Goal: Transaction & Acquisition: Purchase product/service

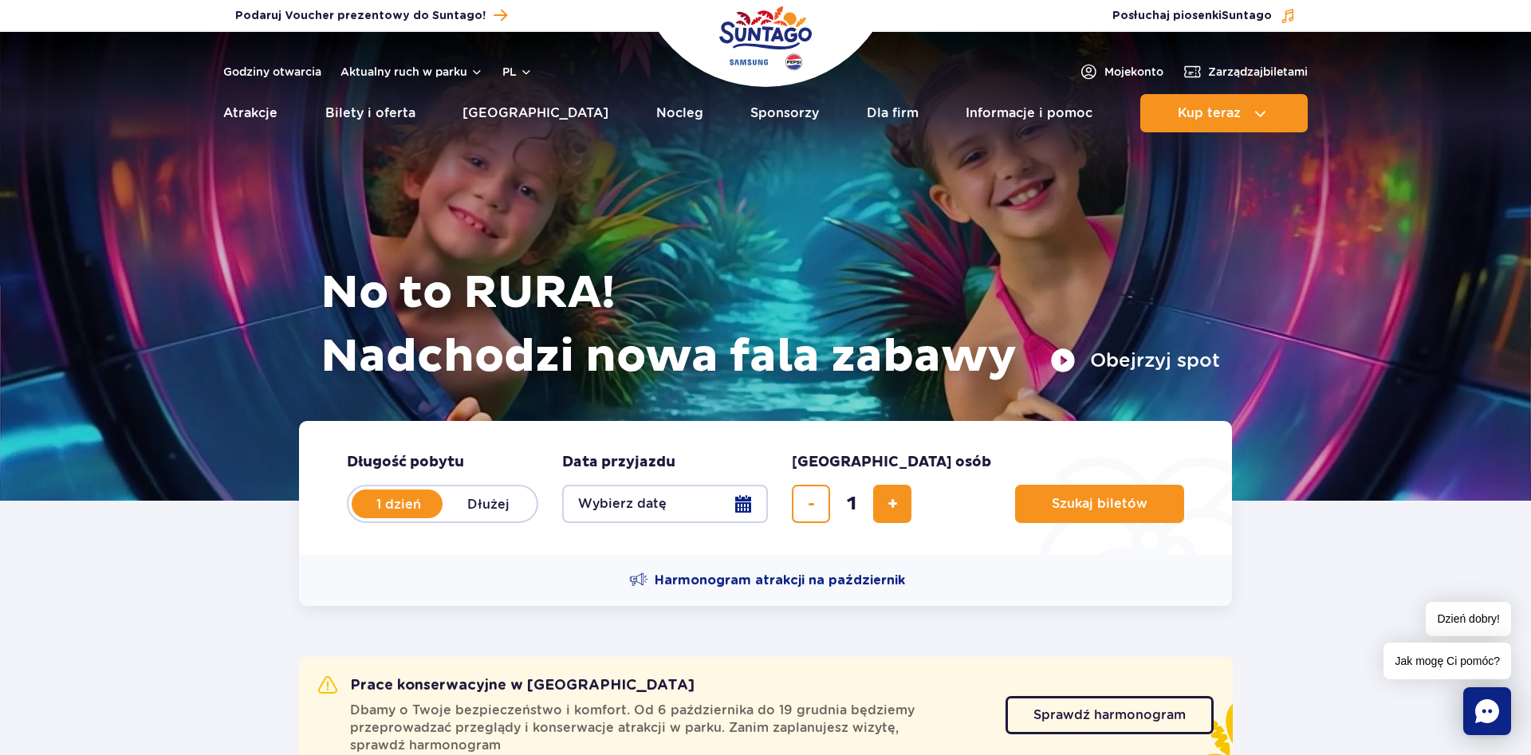
click at [631, 499] on button "Wybierz datę" at bounding box center [665, 504] width 206 height 38
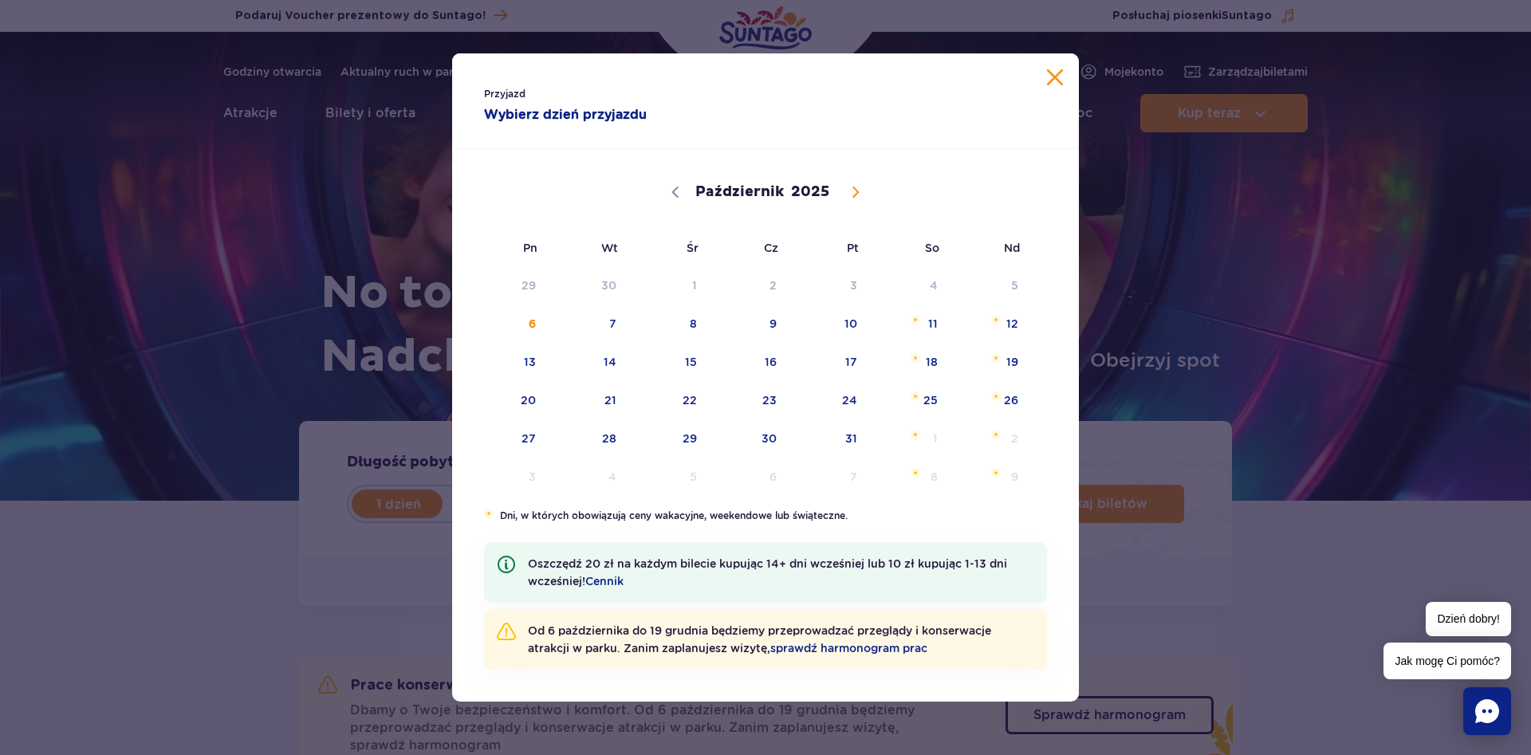
click at [856, 191] on icon at bounding box center [856, 192] width 6 height 10
select select "10"
click at [527, 361] on span "10" at bounding box center [508, 362] width 81 height 37
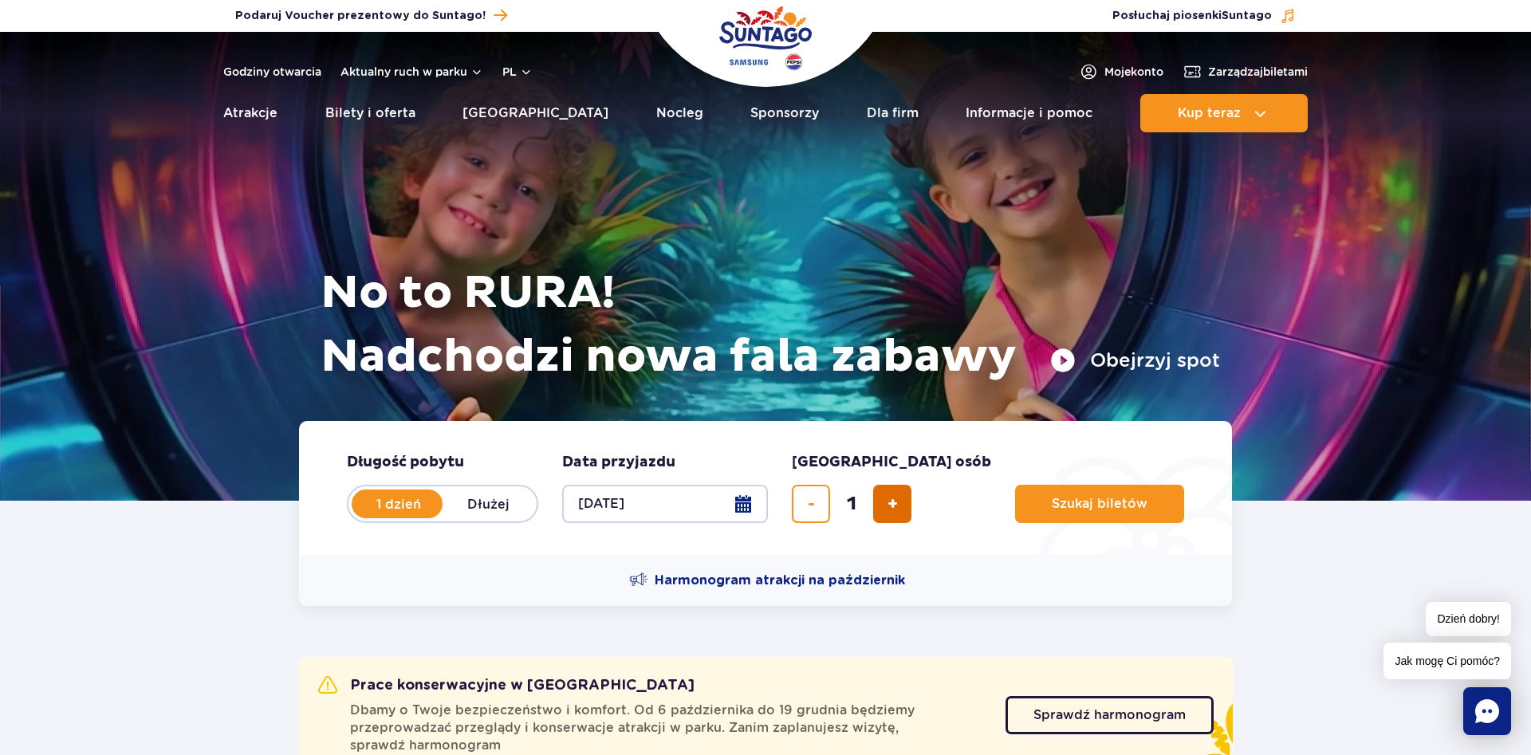
click at [891, 504] on span "dodaj bilet" at bounding box center [892, 504] width 10 height 0
type input "4"
click at [1022, 490] on button "Szukaj biletów" at bounding box center [1099, 504] width 169 height 38
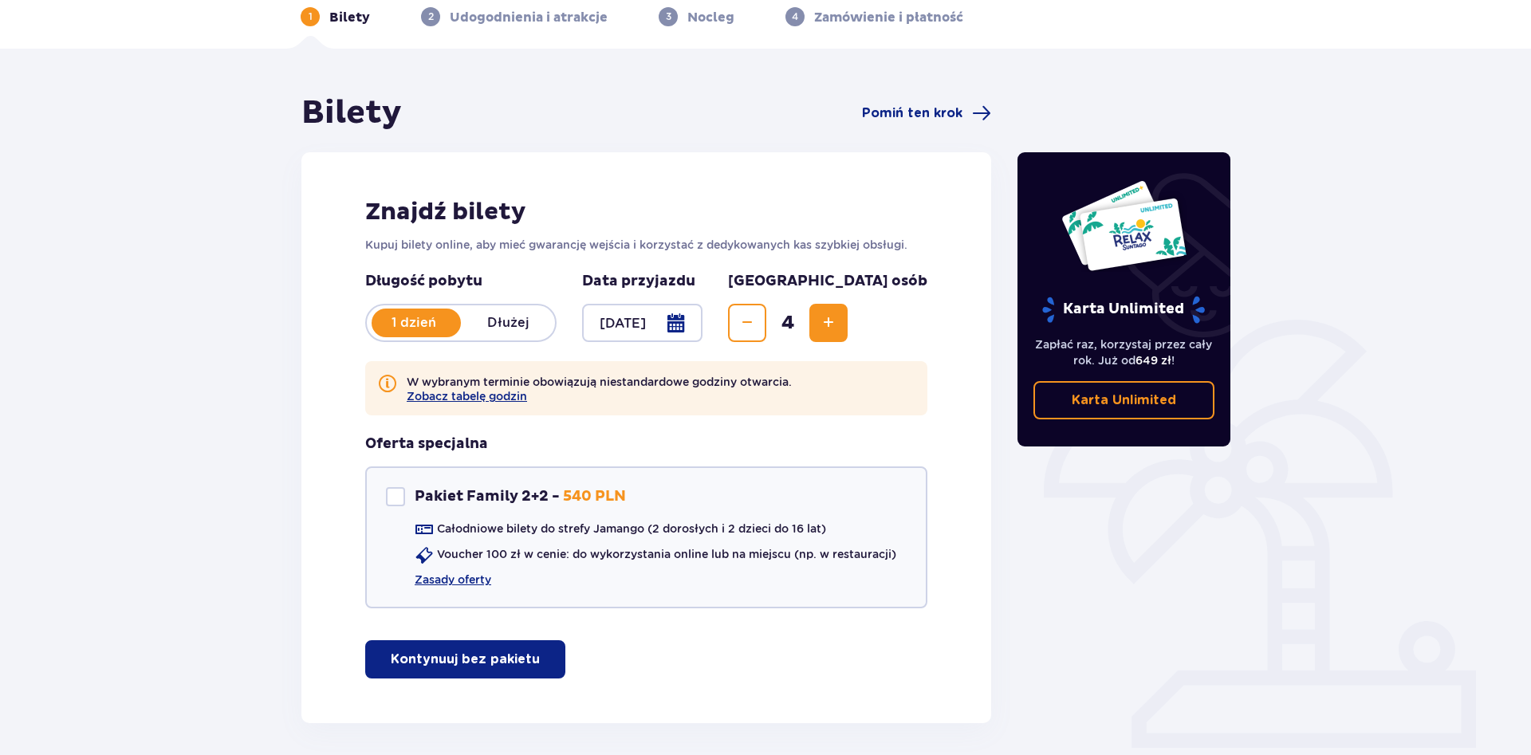
scroll to position [140, 0]
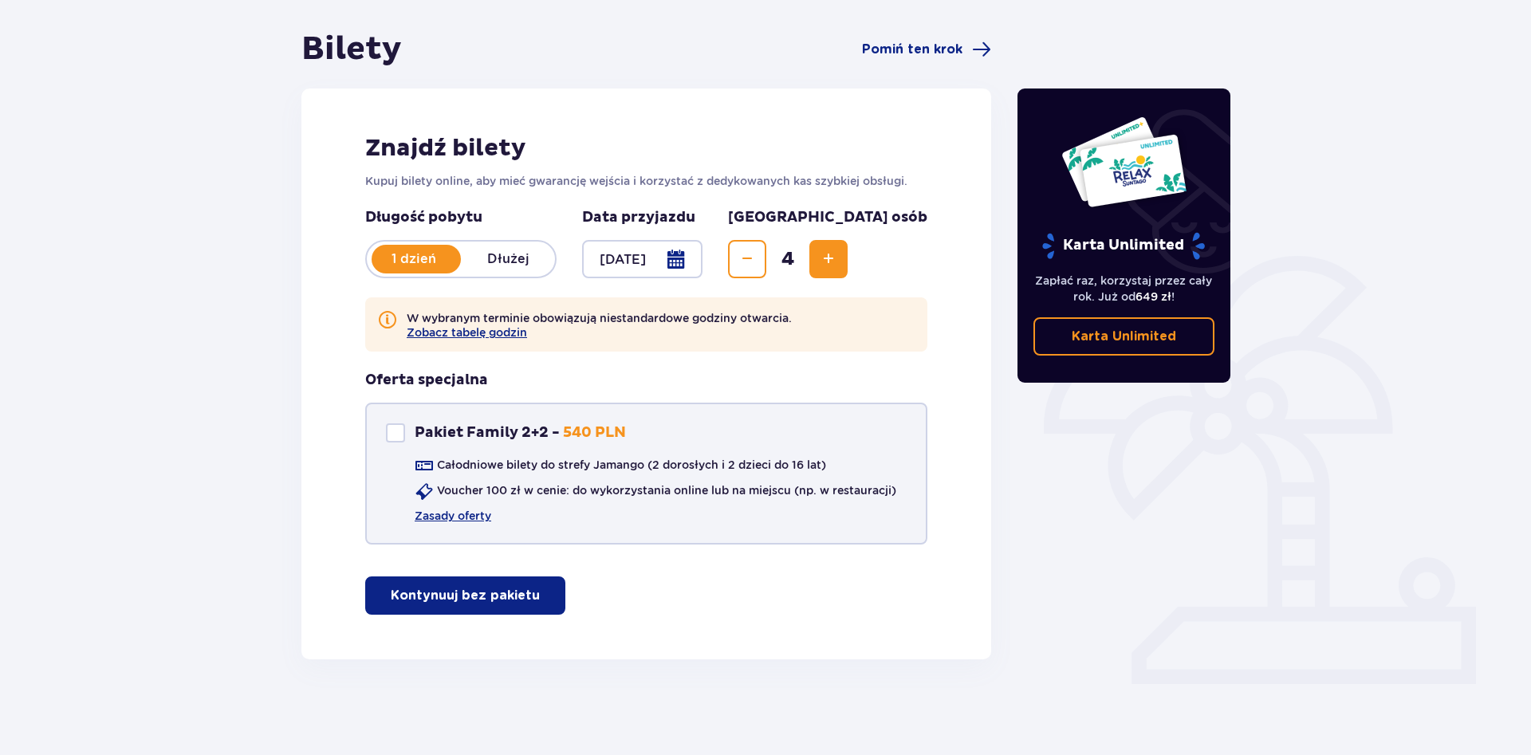
click at [402, 430] on div "Pakiet Family 2+2" at bounding box center [395, 432] width 19 height 19
checkbox input "true"
